Goal: Task Accomplishment & Management: Use online tool/utility

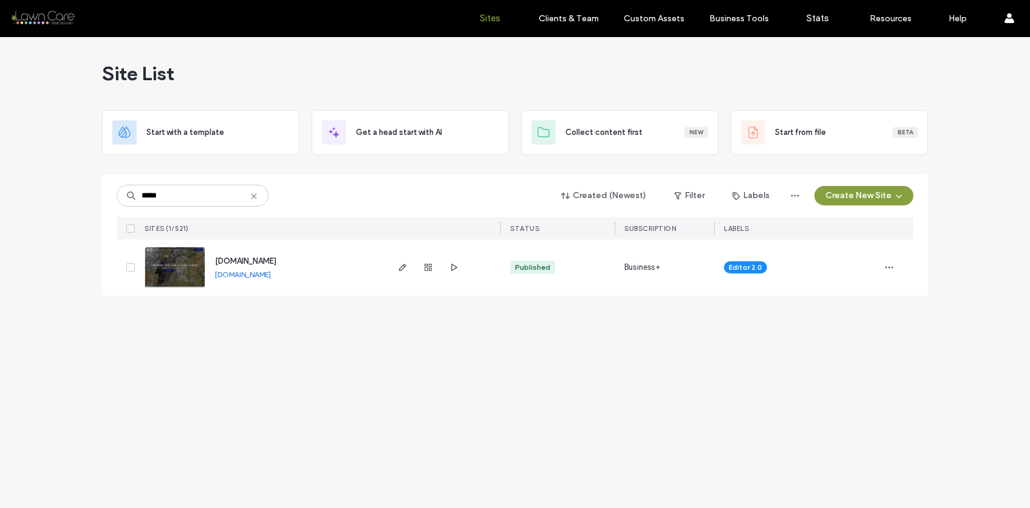
type input "*****"
click at [228, 276] on link "[DOMAIN_NAME]" at bounding box center [243, 274] width 56 height 9
click at [894, 267] on span "button" at bounding box center [888, 266] width 19 height 19
click at [827, 388] on span "Site Dashboard" at bounding box center [841, 391] width 56 height 12
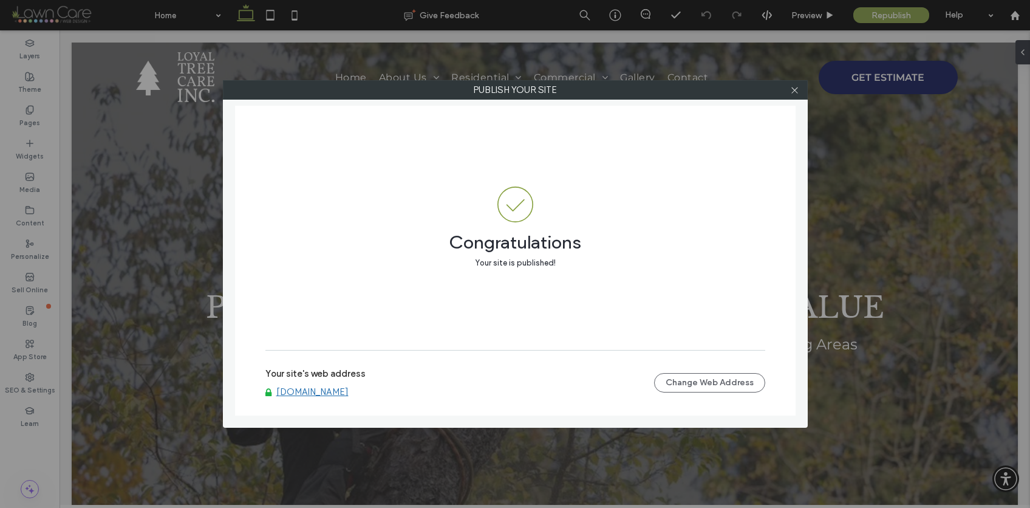
click at [318, 392] on link "[DOMAIN_NAME]" at bounding box center [312, 391] width 72 height 11
click at [796, 90] on icon at bounding box center [794, 90] width 9 height 9
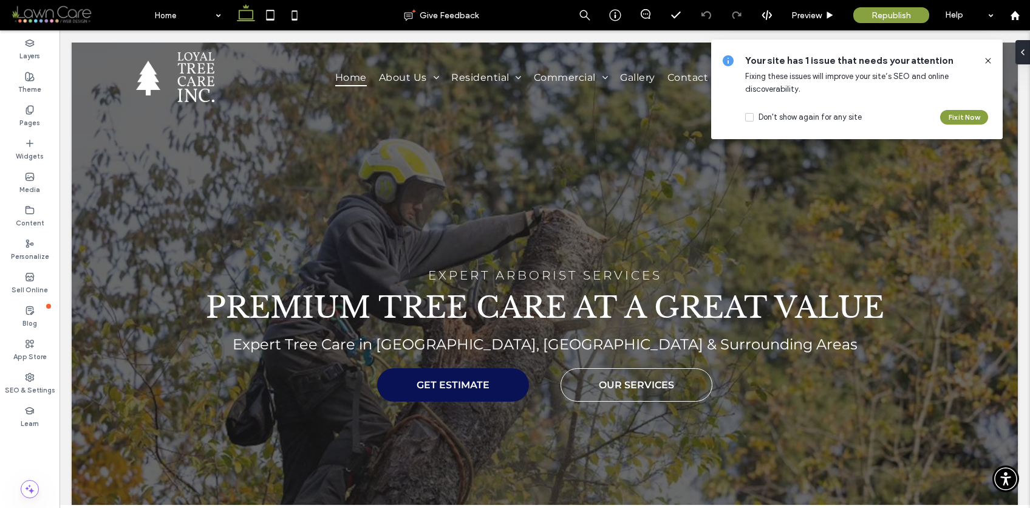
click at [984, 59] on icon at bounding box center [988, 61] width 10 height 10
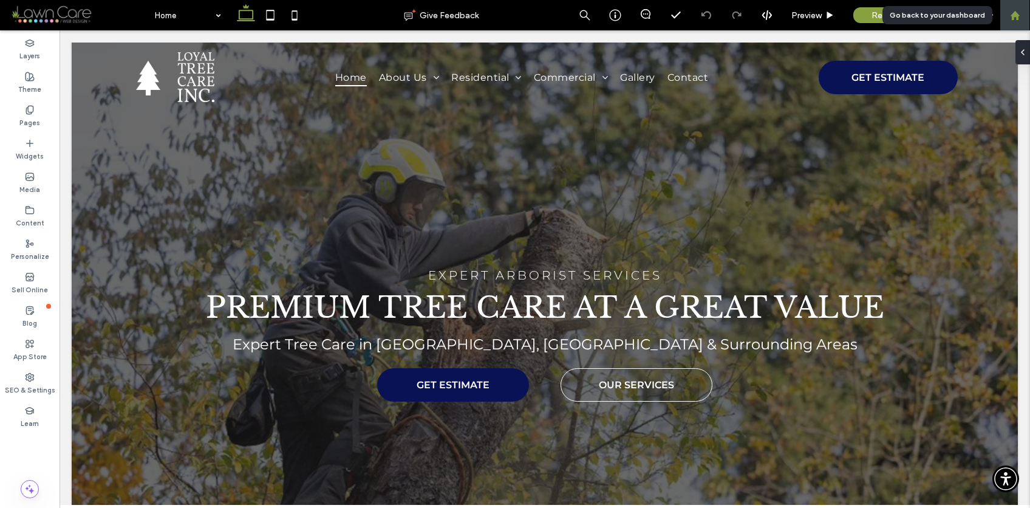
click at [1019, 16] on icon at bounding box center [1015, 15] width 10 height 10
